Goal: Find specific fact: Find specific fact

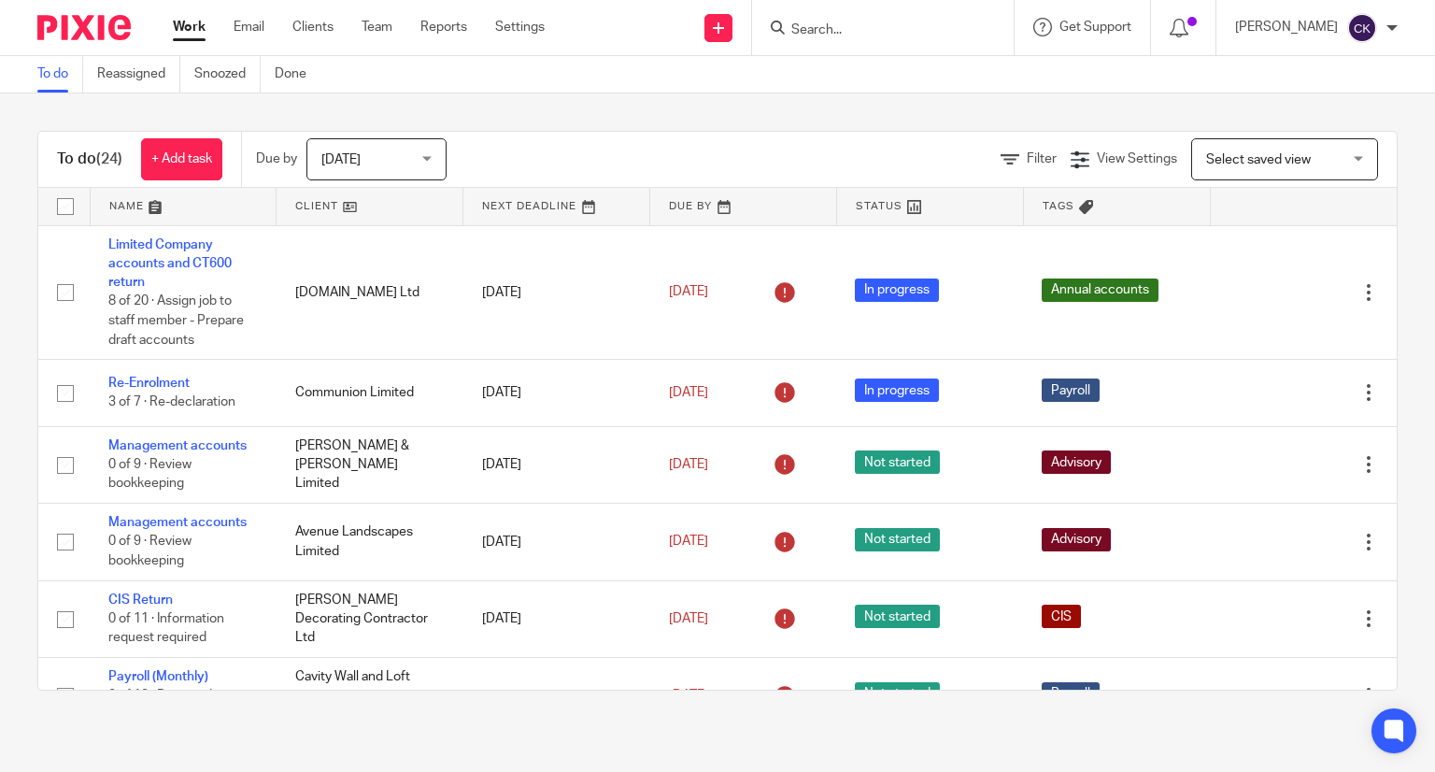
click at [839, 37] on input "Search" at bounding box center [873, 30] width 168 height 17
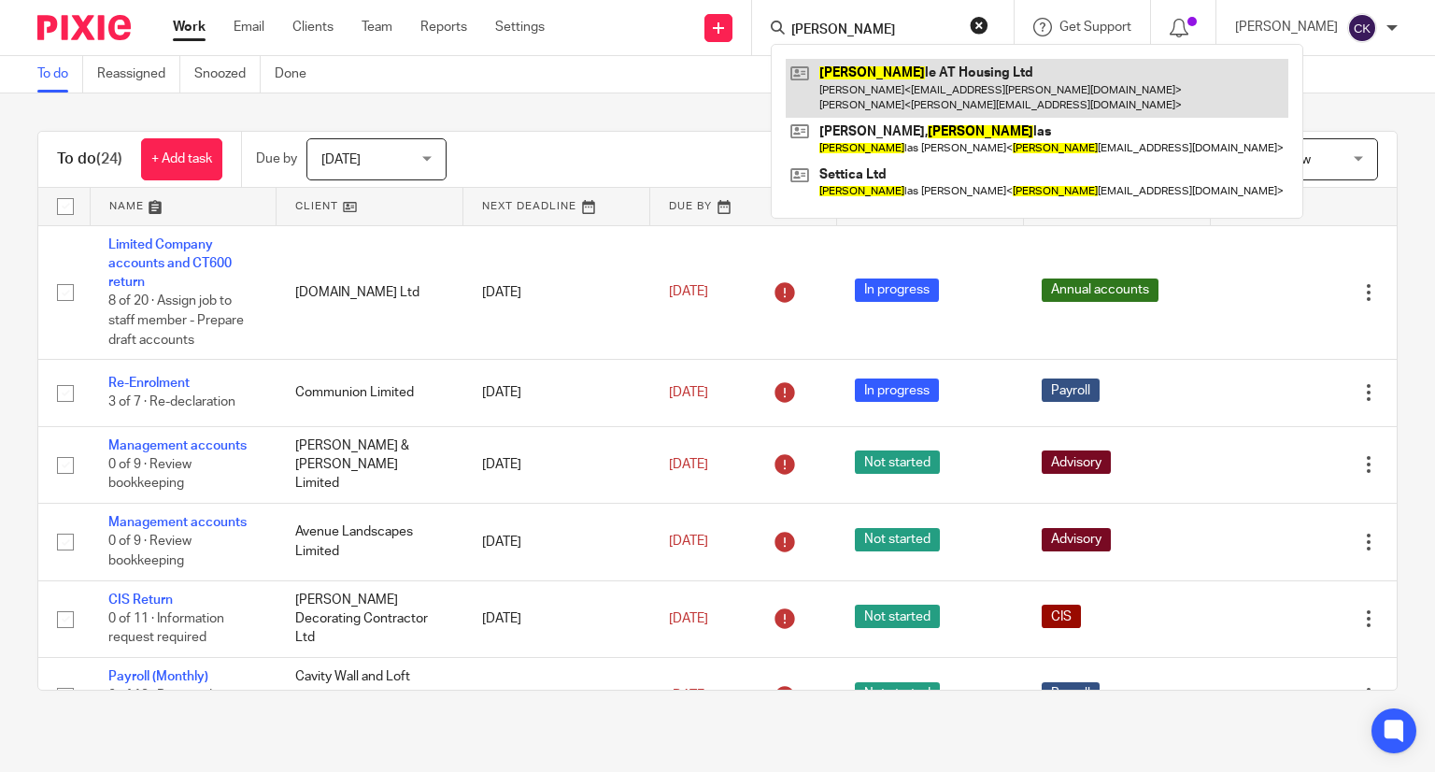
type input "doub"
click at [850, 81] on link at bounding box center [1037, 88] width 503 height 58
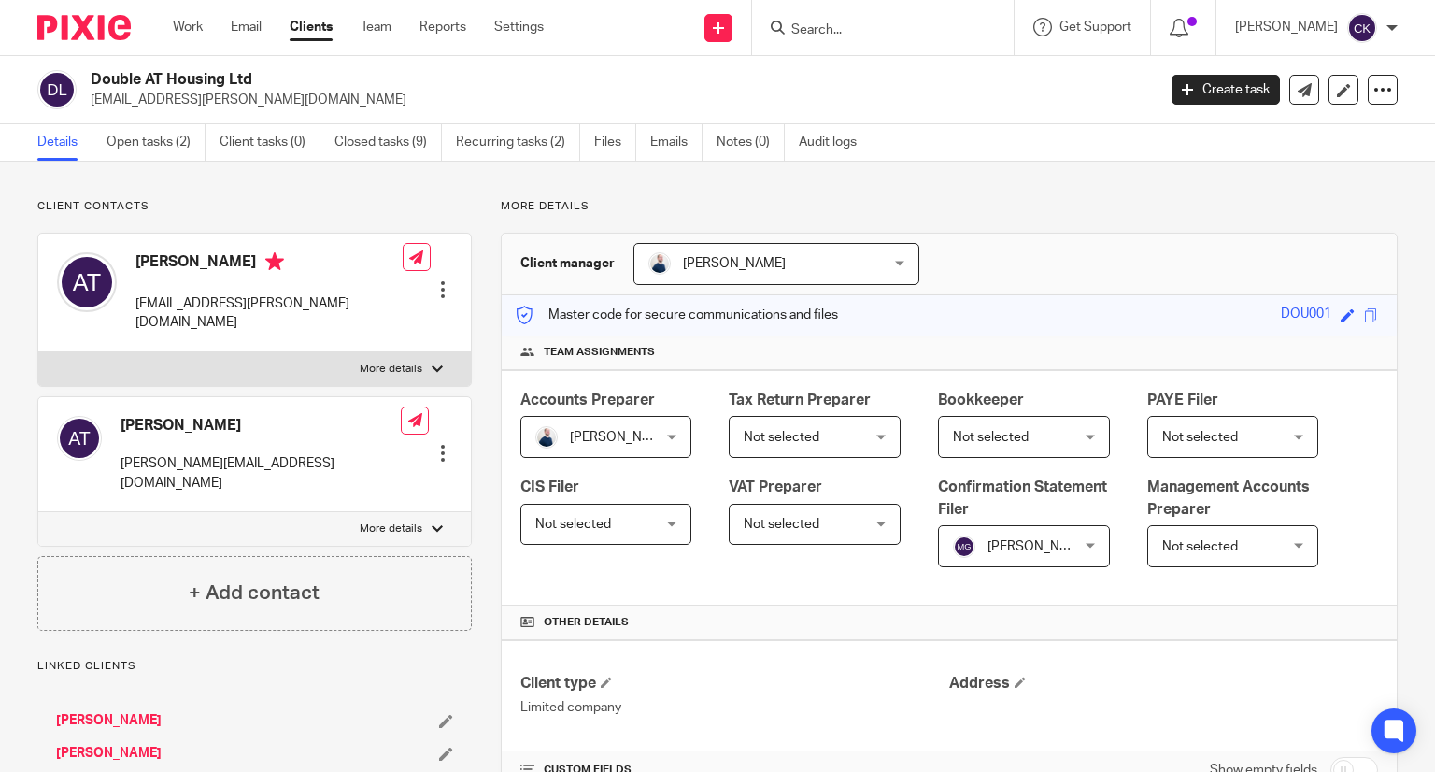
click at [411, 512] on label "More details" at bounding box center [254, 529] width 433 height 34
click at [38, 511] on input "More details" at bounding box center [37, 511] width 1 height 1
checkbox input "true"
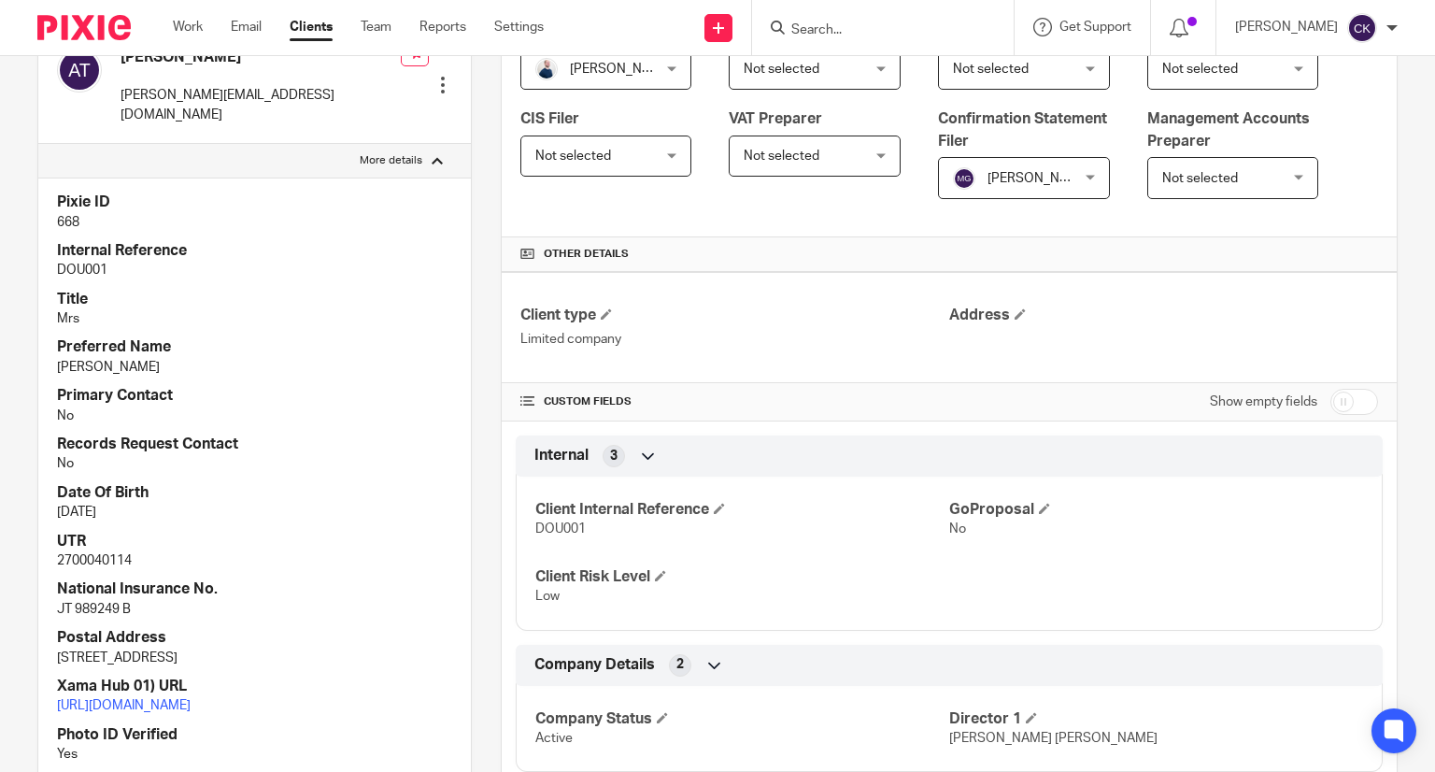
scroll to position [374, 0]
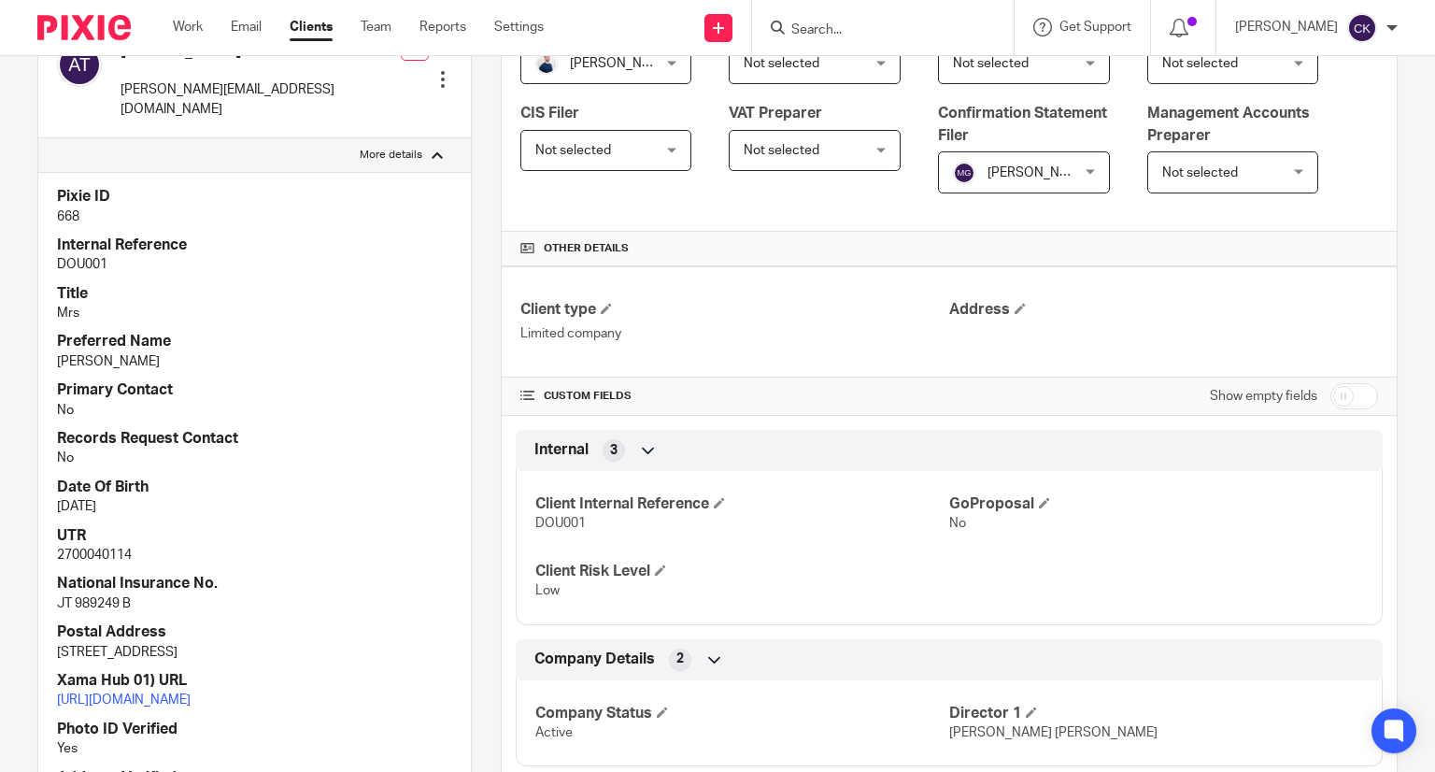
drag, startPoint x: 269, startPoint y: 608, endPoint x: 320, endPoint y: 618, distance: 52.2
click at [320, 643] on p "[STREET_ADDRESS]" at bounding box center [254, 652] width 395 height 19
copy p "HR4 7EW"
